Goal: Ask a question

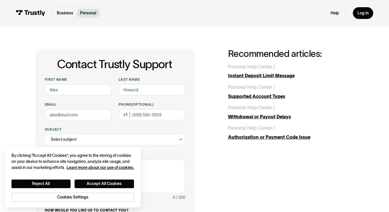
scroll to position [13, 0]
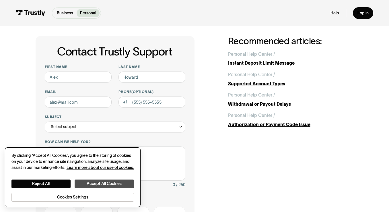
click at [99, 182] on button "Accept All Cookies" at bounding box center [104, 183] width 59 height 9
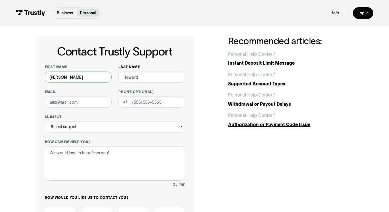
type input "[PERSON_NAME]"
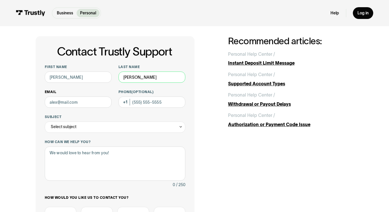
type input "[PERSON_NAME]"
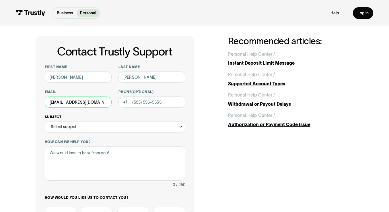
type input "[EMAIL_ADDRESS][DOMAIN_NAME]"
click at [57, 125] on div "Select subject" at bounding box center [64, 126] width 26 height 7
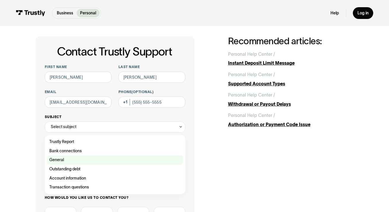
scroll to position [26, 0]
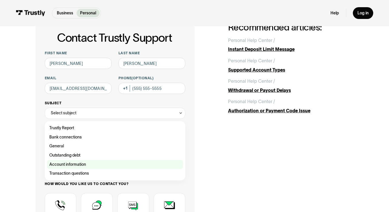
click at [67, 161] on div "Contact Trustly Support" at bounding box center [115, 164] width 136 height 9
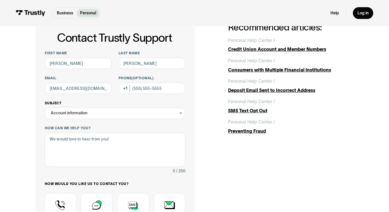
click at [82, 115] on div "Account information" at bounding box center [69, 113] width 37 height 7
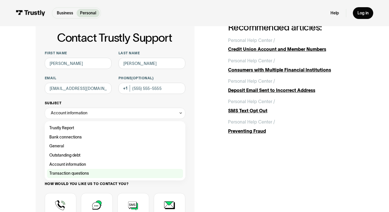
click at [76, 170] on div "Contact Trustly Support" at bounding box center [115, 173] width 136 height 9
type input "**********"
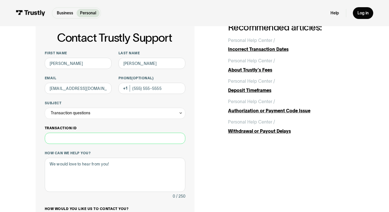
click at [77, 139] on input "Transaction ID" at bounding box center [115, 138] width 141 height 11
type input "**"
click at [81, 169] on textarea "How can we help you?" at bounding box center [115, 175] width 141 height 34
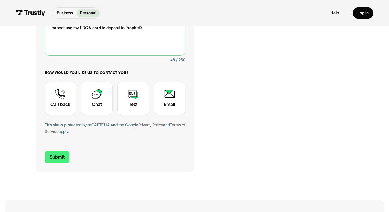
scroll to position [164, 0]
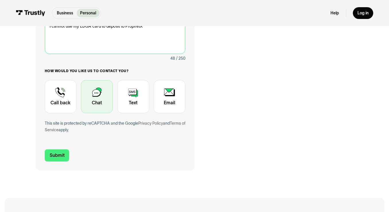
type textarea "I cannot use my EDGA card to deposit to ProphetX"
click at [95, 103] on div "Contact Trustly Support" at bounding box center [97, 96] width 32 height 33
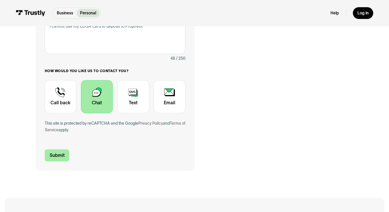
click at [63, 152] on input "Submit" at bounding box center [57, 155] width 25 height 12
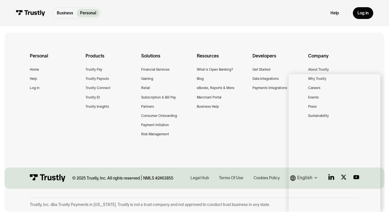
scroll to position [0, 0]
